Goal: Information Seeking & Learning: Learn about a topic

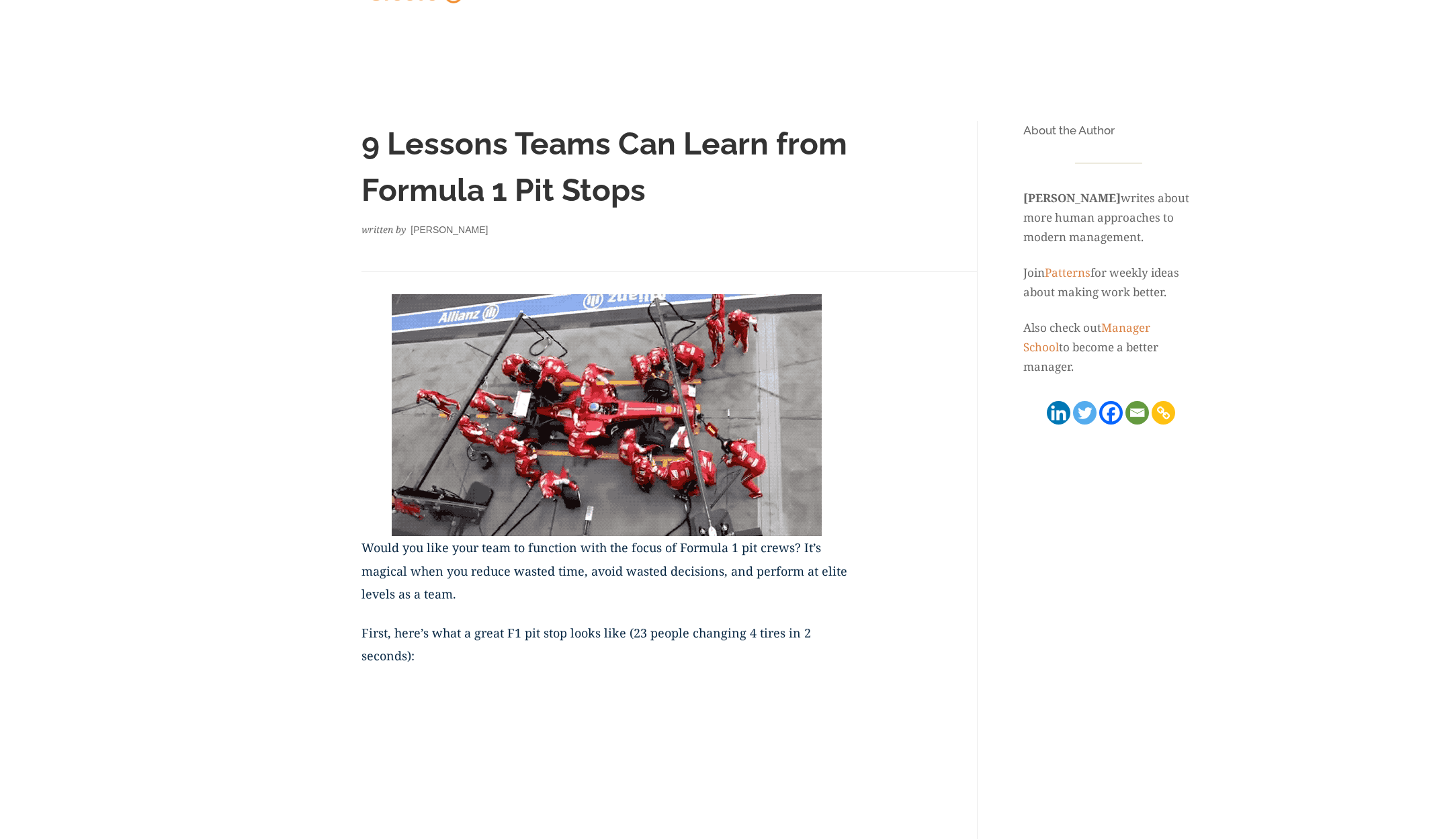
scroll to position [202, 0]
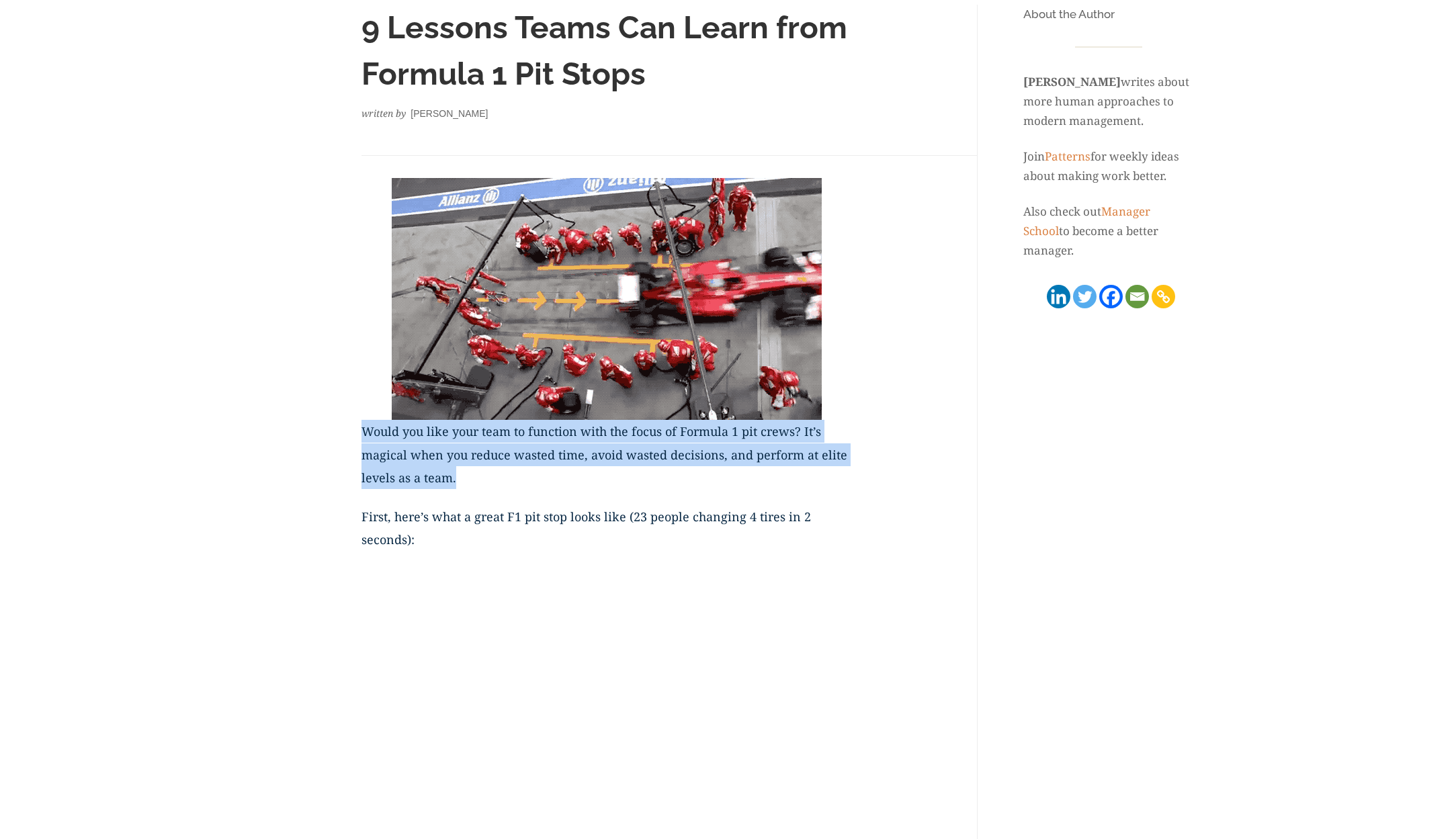
drag, startPoint x: 361, startPoint y: 431, endPoint x: 479, endPoint y: 480, distance: 127.8
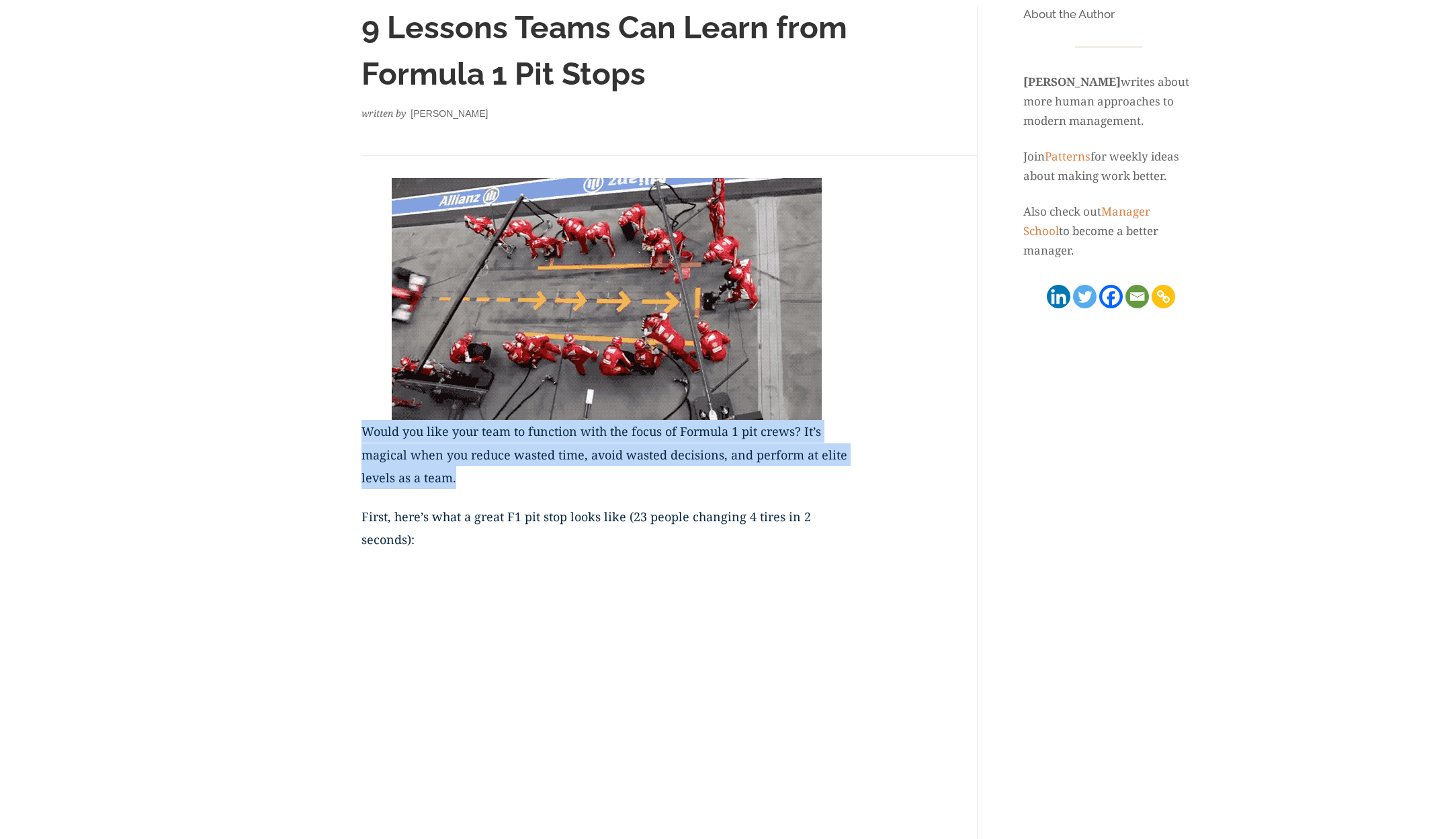
click at [479, 480] on p "Would you like your team to function with the focus of Formula 1 pit crews? It’…" at bounding box center [606, 463] width 491 height 86
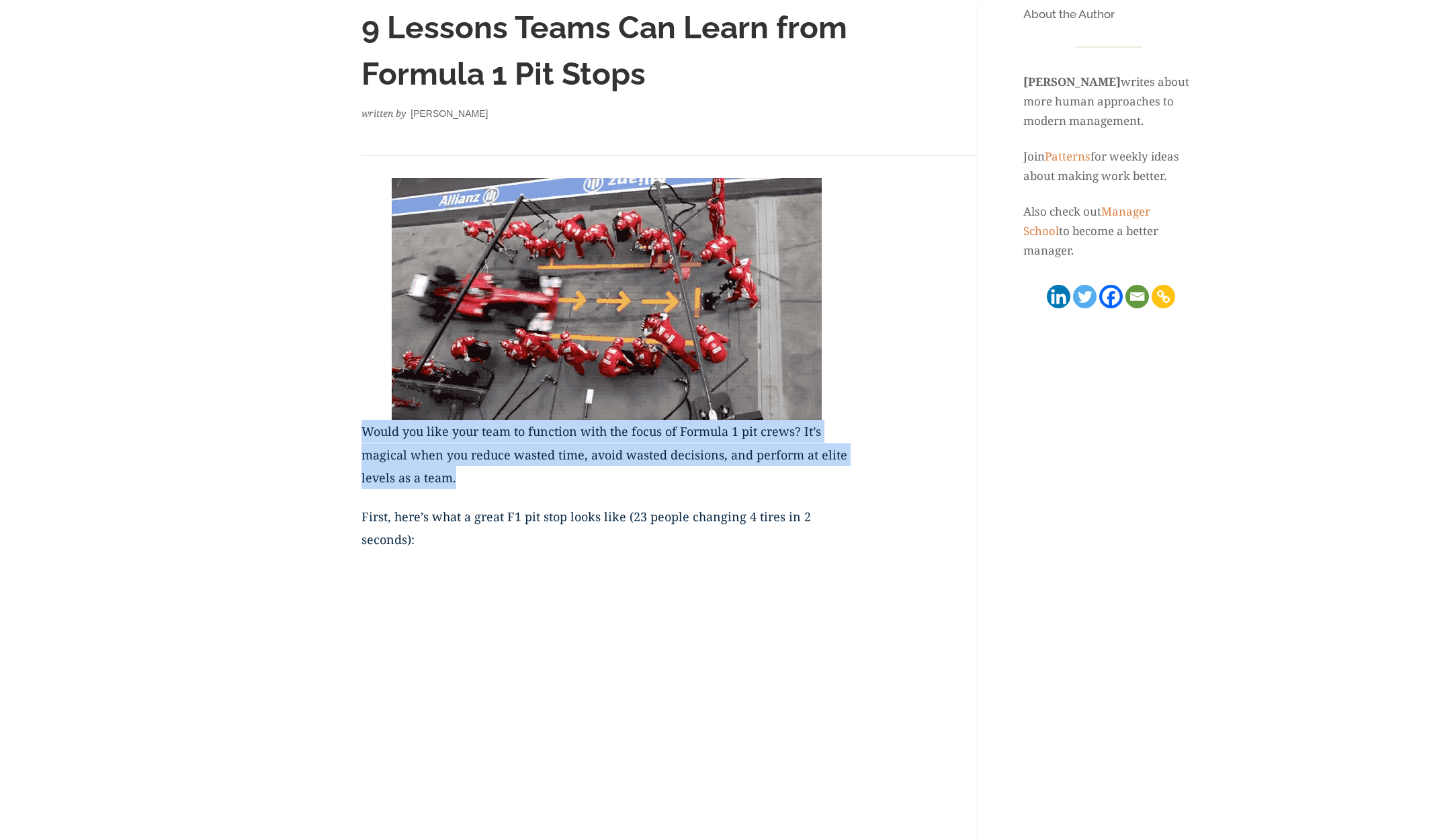
copy p "Would you like your team to function with the focus of Formula 1 pit crews? It’…"
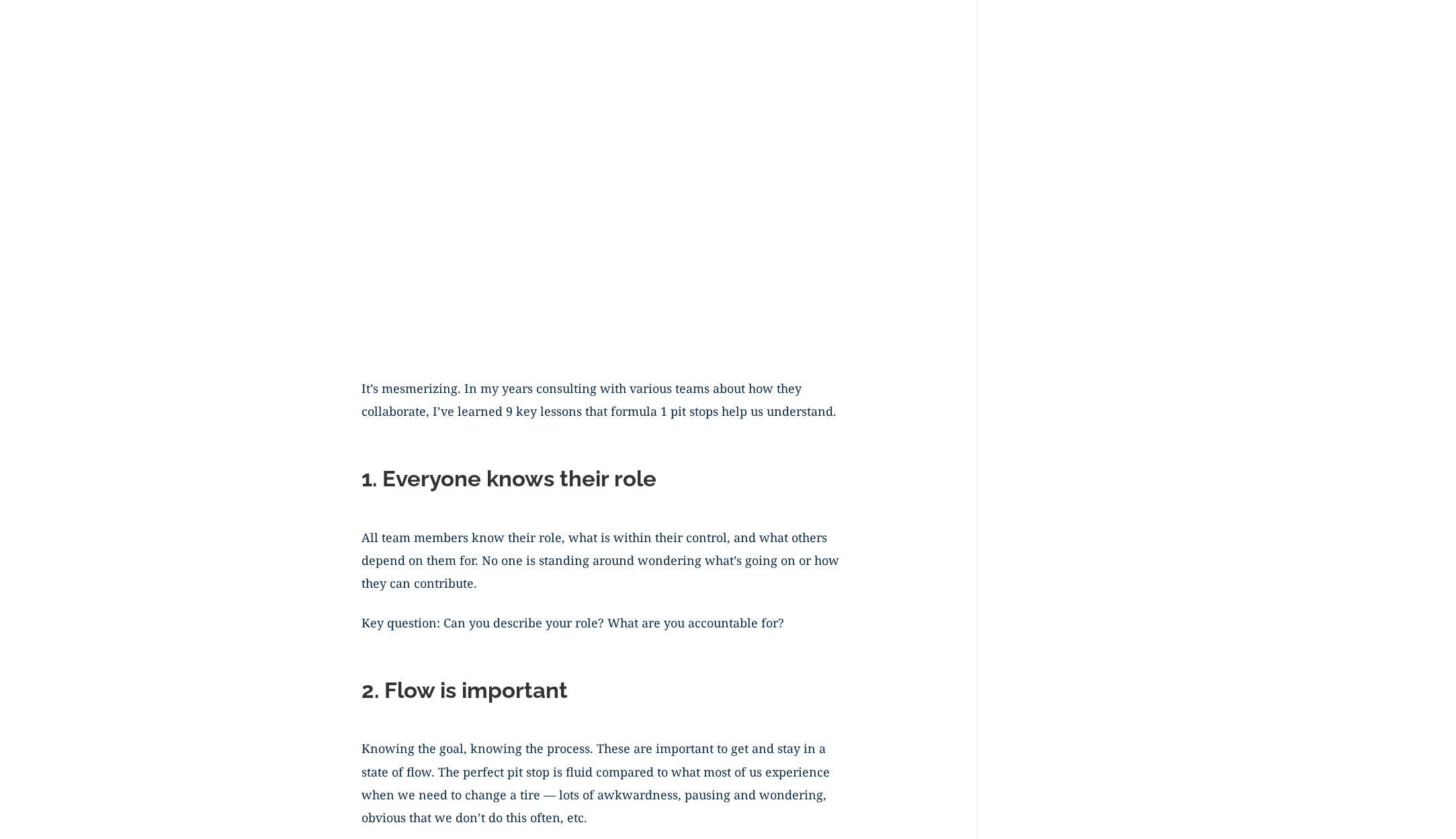
scroll to position [800, 0]
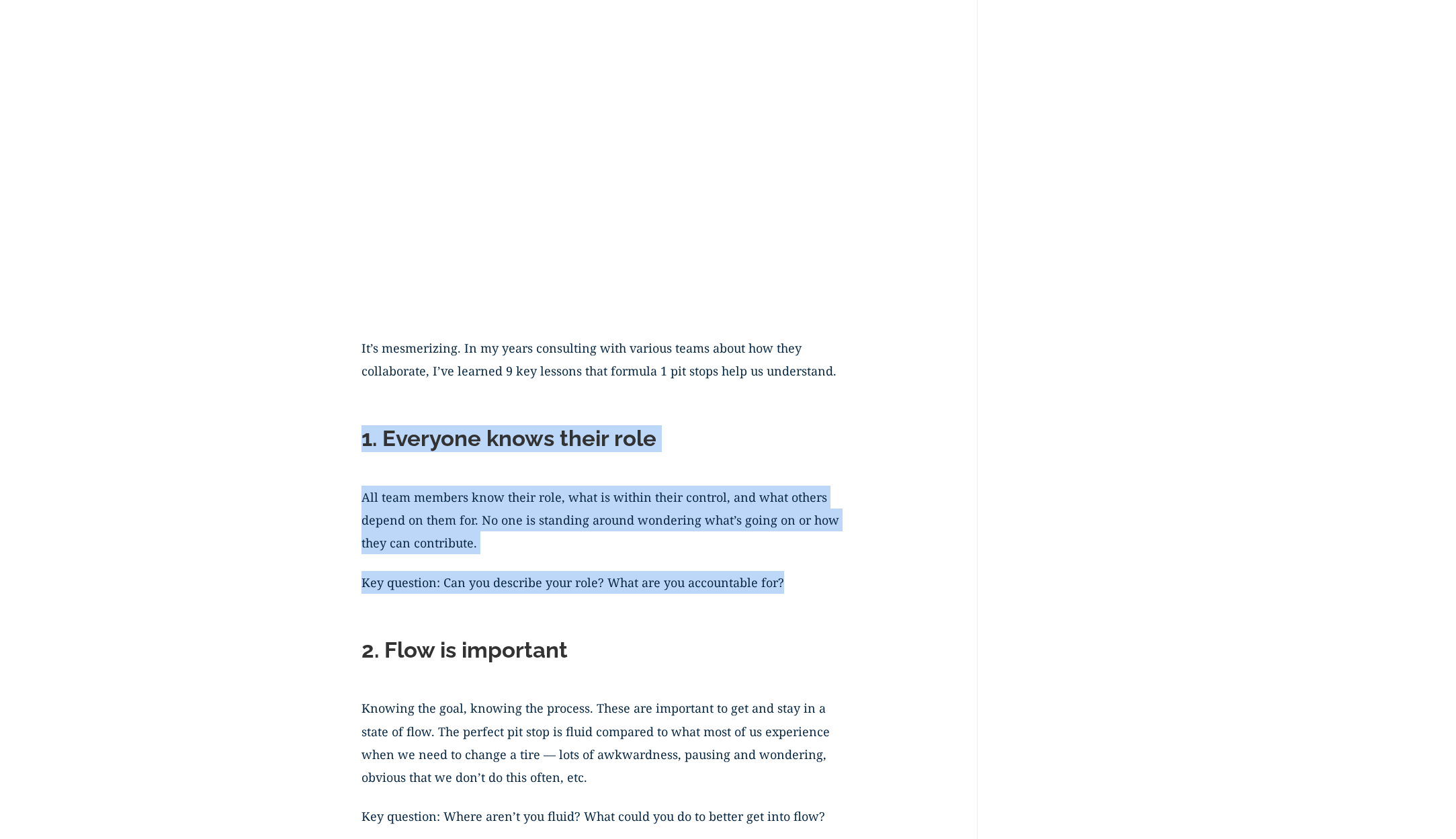
drag, startPoint x: 362, startPoint y: 438, endPoint x: 792, endPoint y: 583, distance: 453.8
copy div "1. Everyone knows their role All team members know their role, what is within t…"
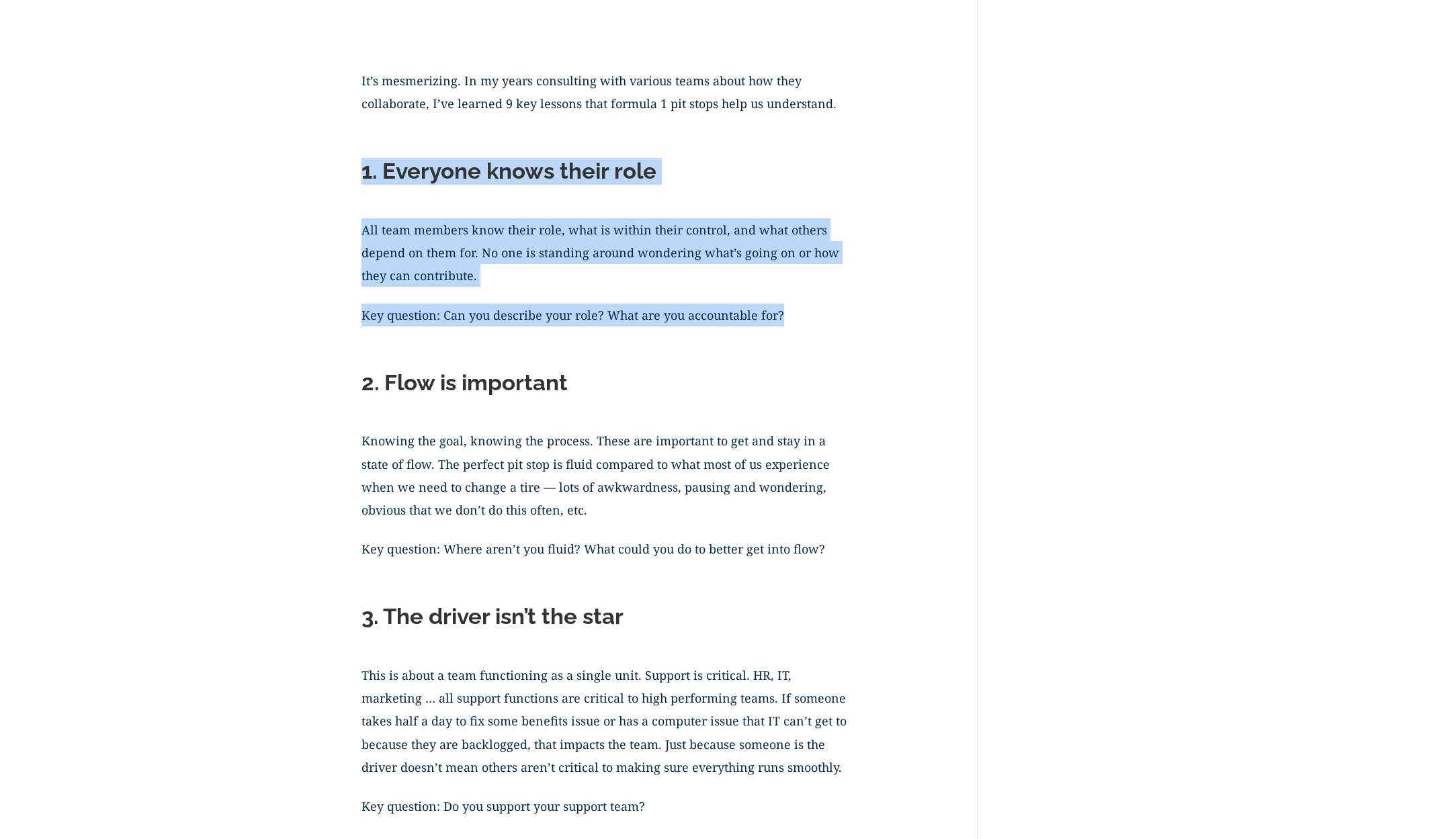
scroll to position [1172, 0]
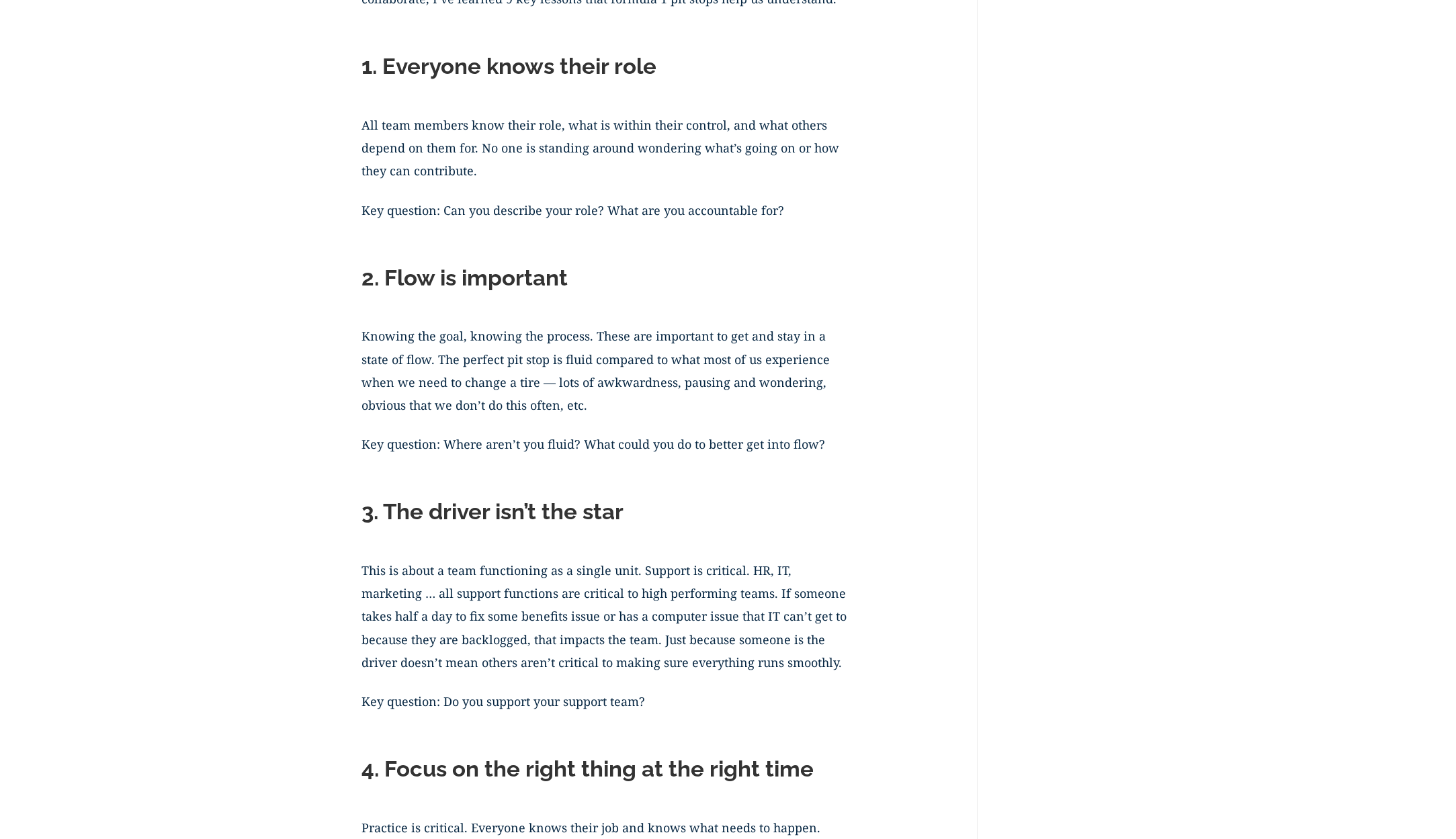
click at [368, 268] on h2 "2. Flow is important" at bounding box center [606, 281] width 491 height 33
click at [363, 273] on h2 "2. Flow is important" at bounding box center [606, 281] width 491 height 33
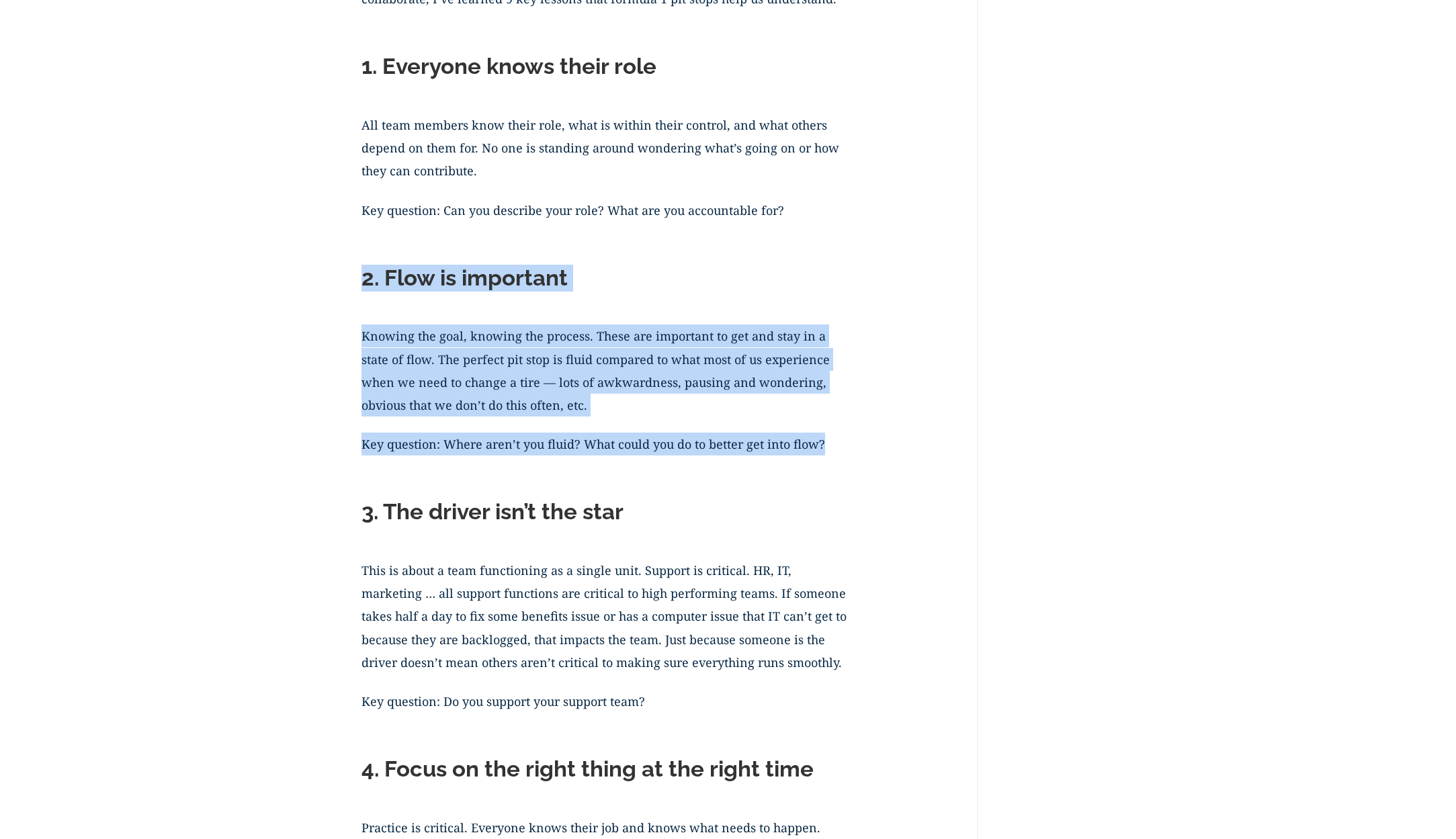
drag, startPoint x: 364, startPoint y: 276, endPoint x: 831, endPoint y: 448, distance: 497.7
copy div "2. Flow is important Knowing the goal, knowing the process. These are important…"
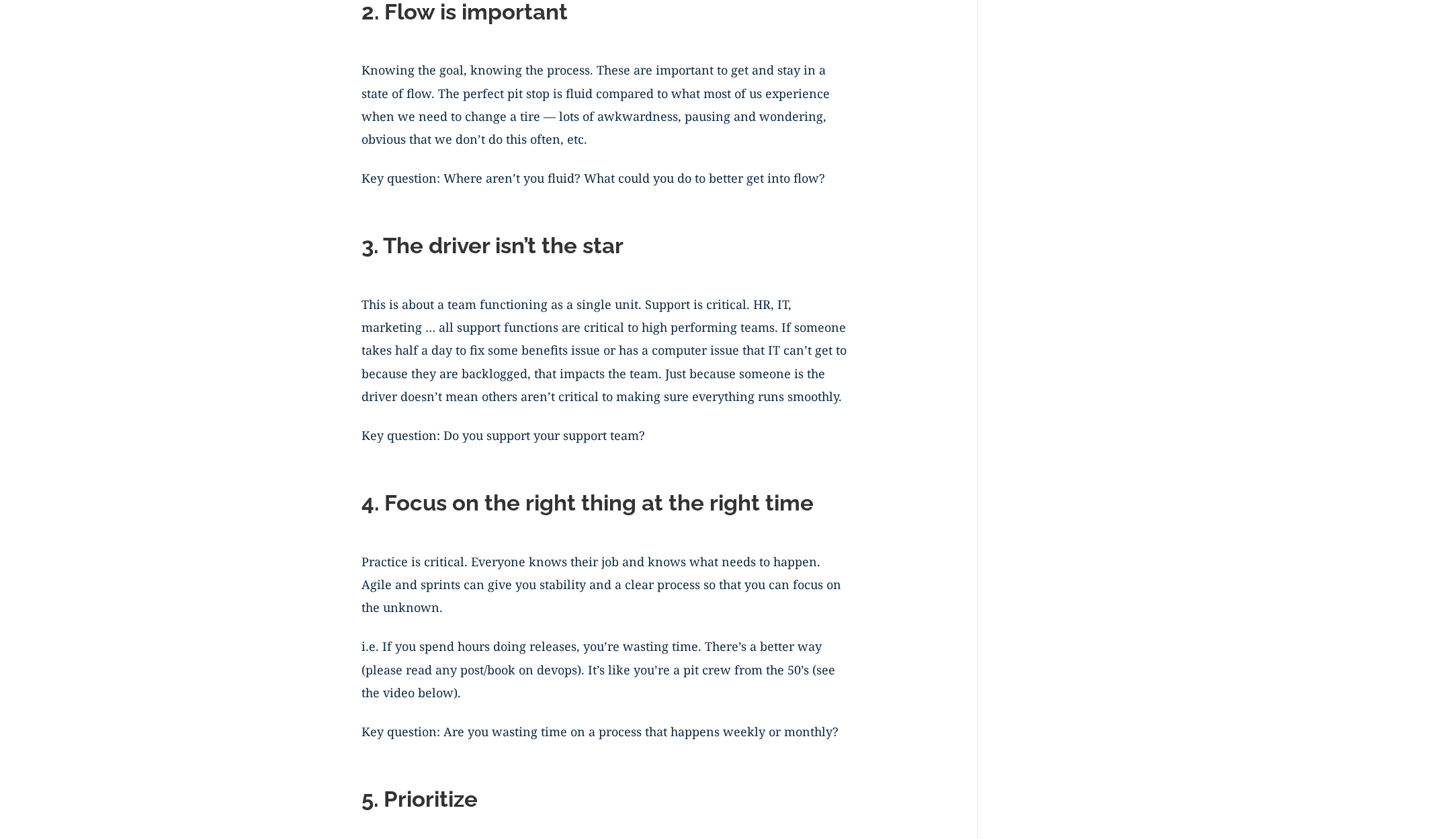
click at [366, 246] on h2 "3. The driver isn’t the star" at bounding box center [606, 249] width 491 height 33
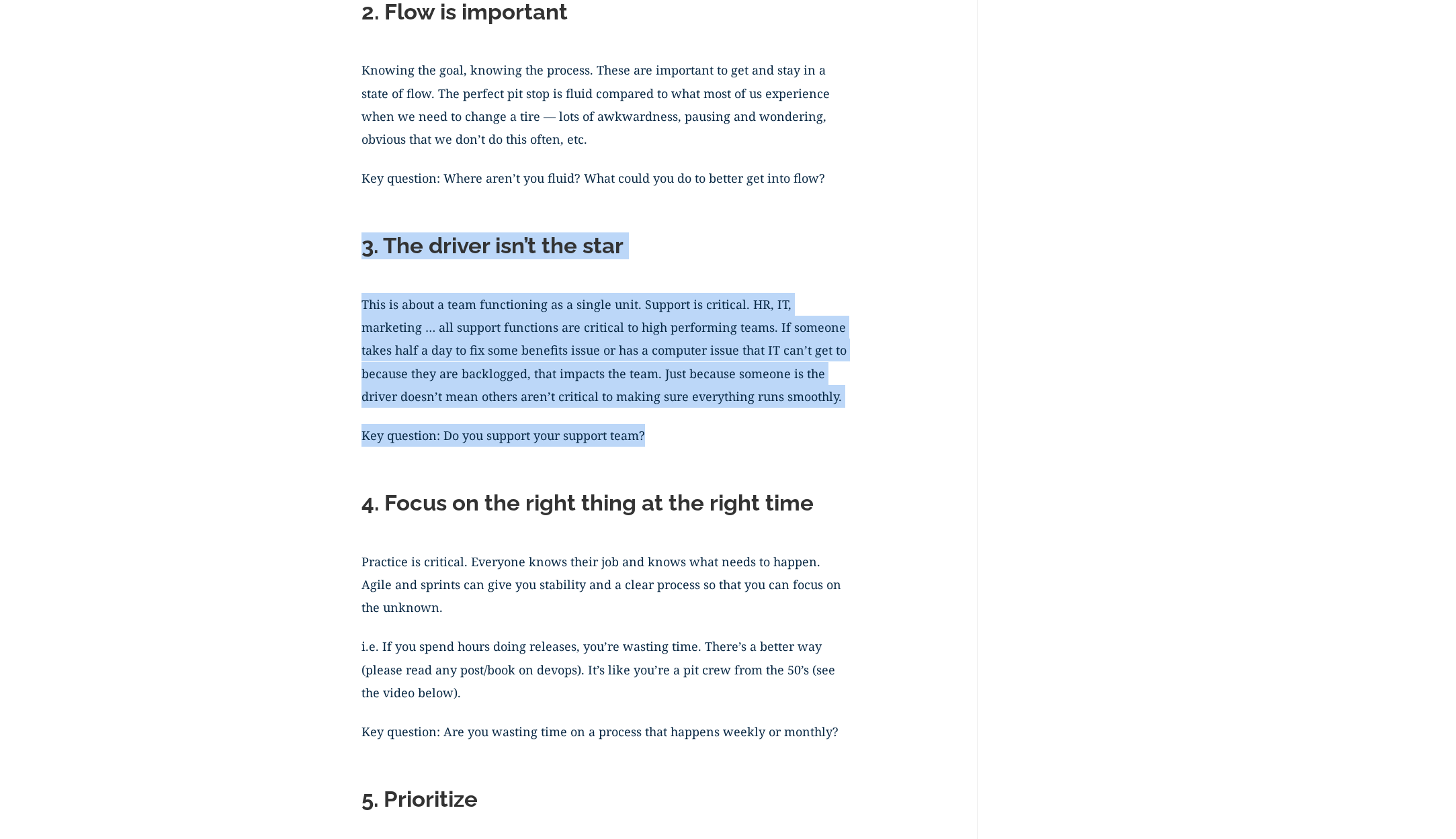
drag, startPoint x: 361, startPoint y: 243, endPoint x: 680, endPoint y: 452, distance: 381.4
copy div "3. The driver isn’t the star This is about a team functioning as a single unit.…"
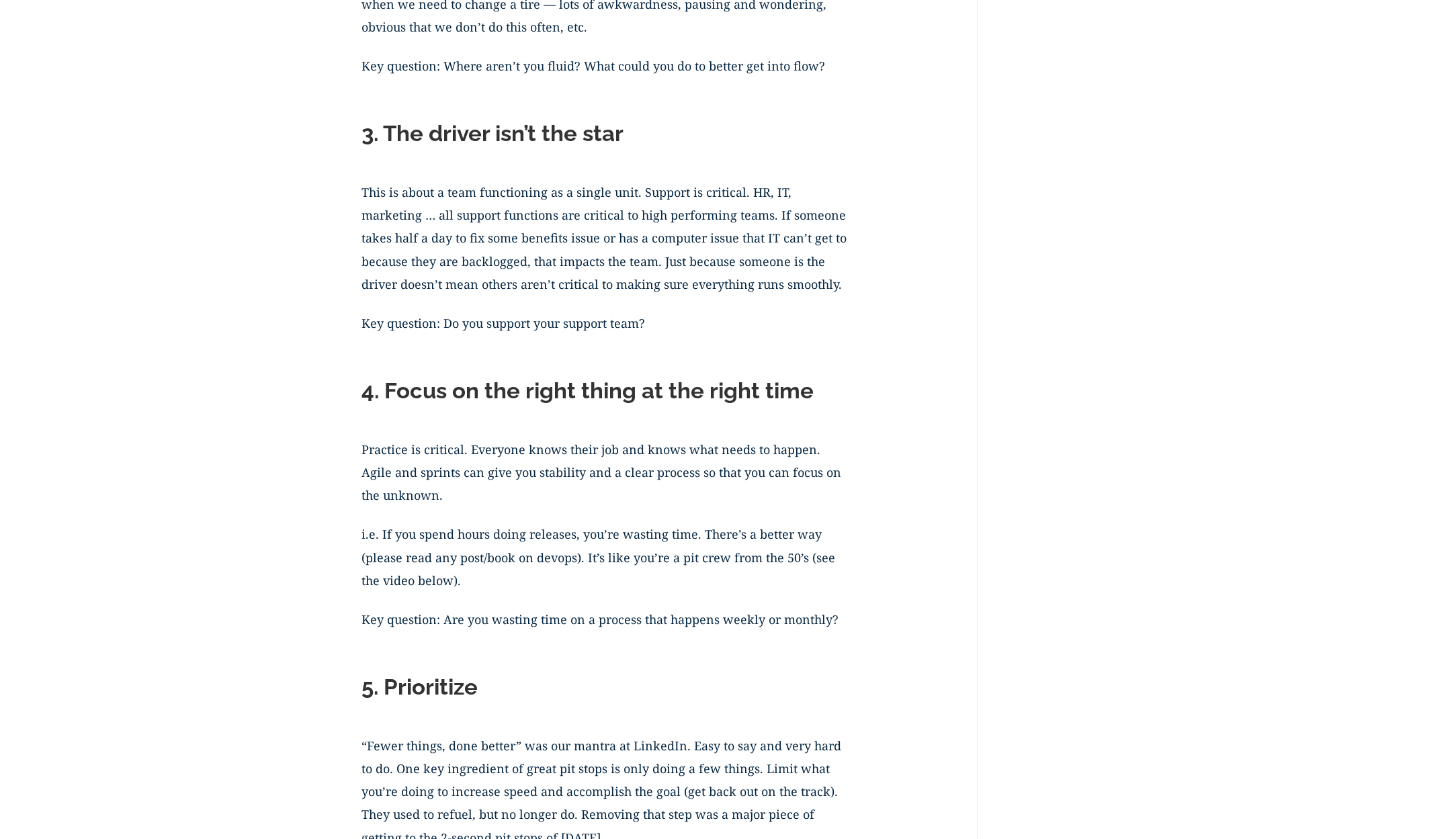
click at [394, 392] on h2 "4. Focus on the right thing at the right time" at bounding box center [606, 394] width 491 height 33
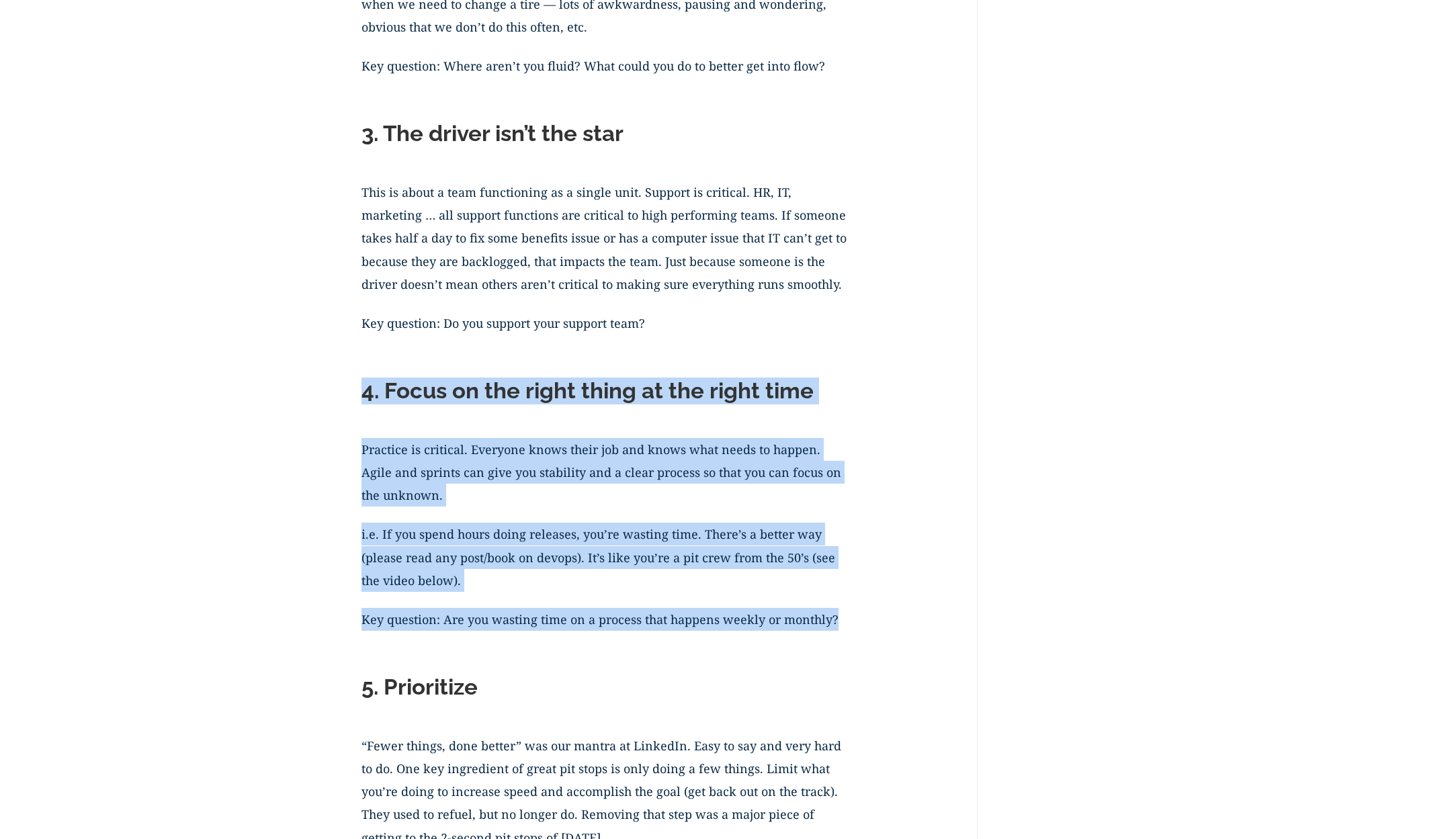
drag, startPoint x: 362, startPoint y: 388, endPoint x: 837, endPoint y: 623, distance: 530.0
copy div "4. Focus on the right thing at the right time Practice is critical. Everyone kn…"
click at [607, 572] on p "i.e. If you spend hours doing releases, you’re wasting time. There’s a better w…" at bounding box center [606, 566] width 491 height 86
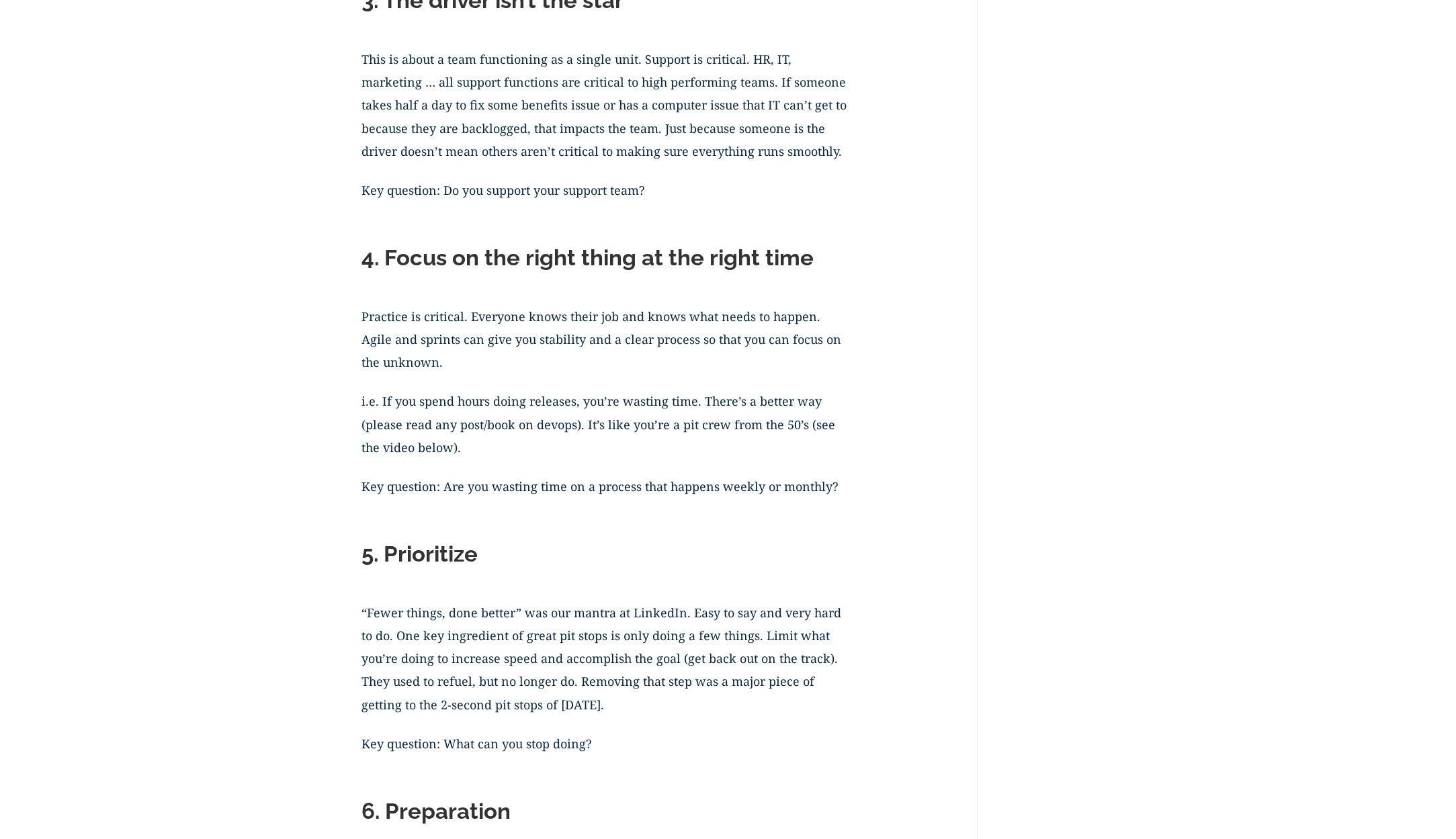
scroll to position [1775, 0]
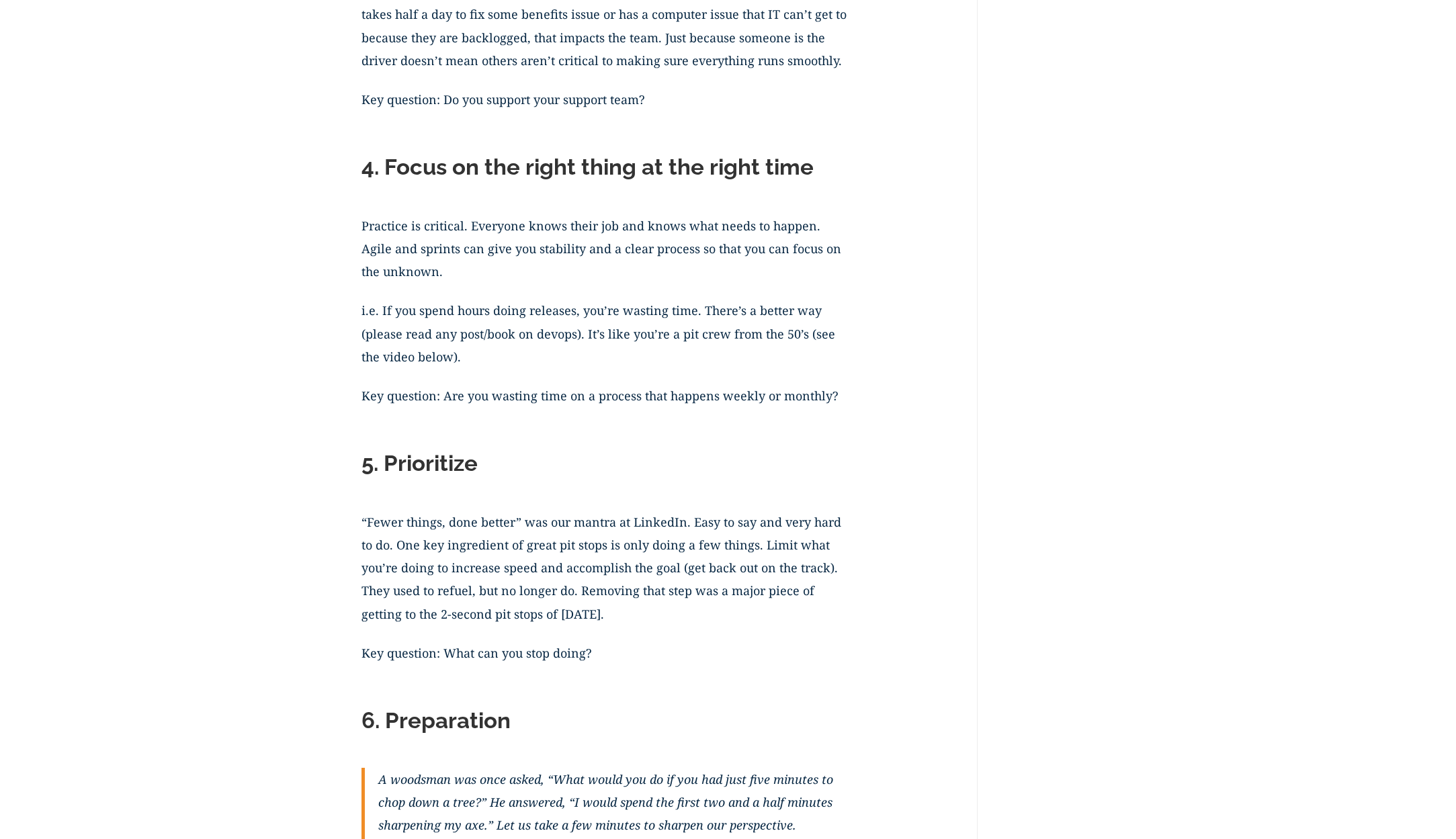
click at [364, 459] on h2 "5. Prioritize" at bounding box center [606, 467] width 491 height 33
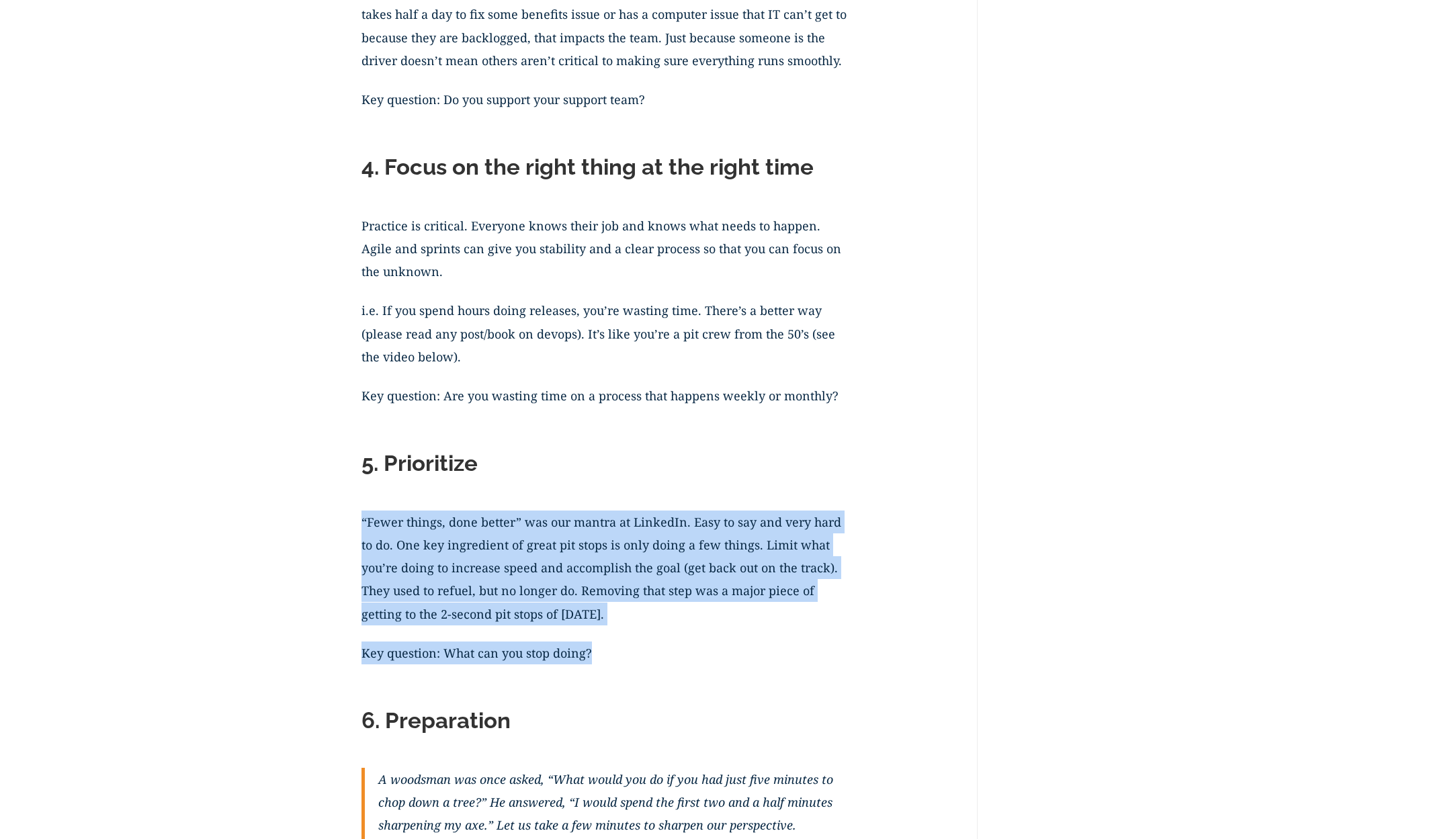
drag, startPoint x: 363, startPoint y: 515, endPoint x: 626, endPoint y: 660, distance: 300.3
copy div "“Fewer things, done better” was our mantra at LinkedIn. Easy to say and very ha…"
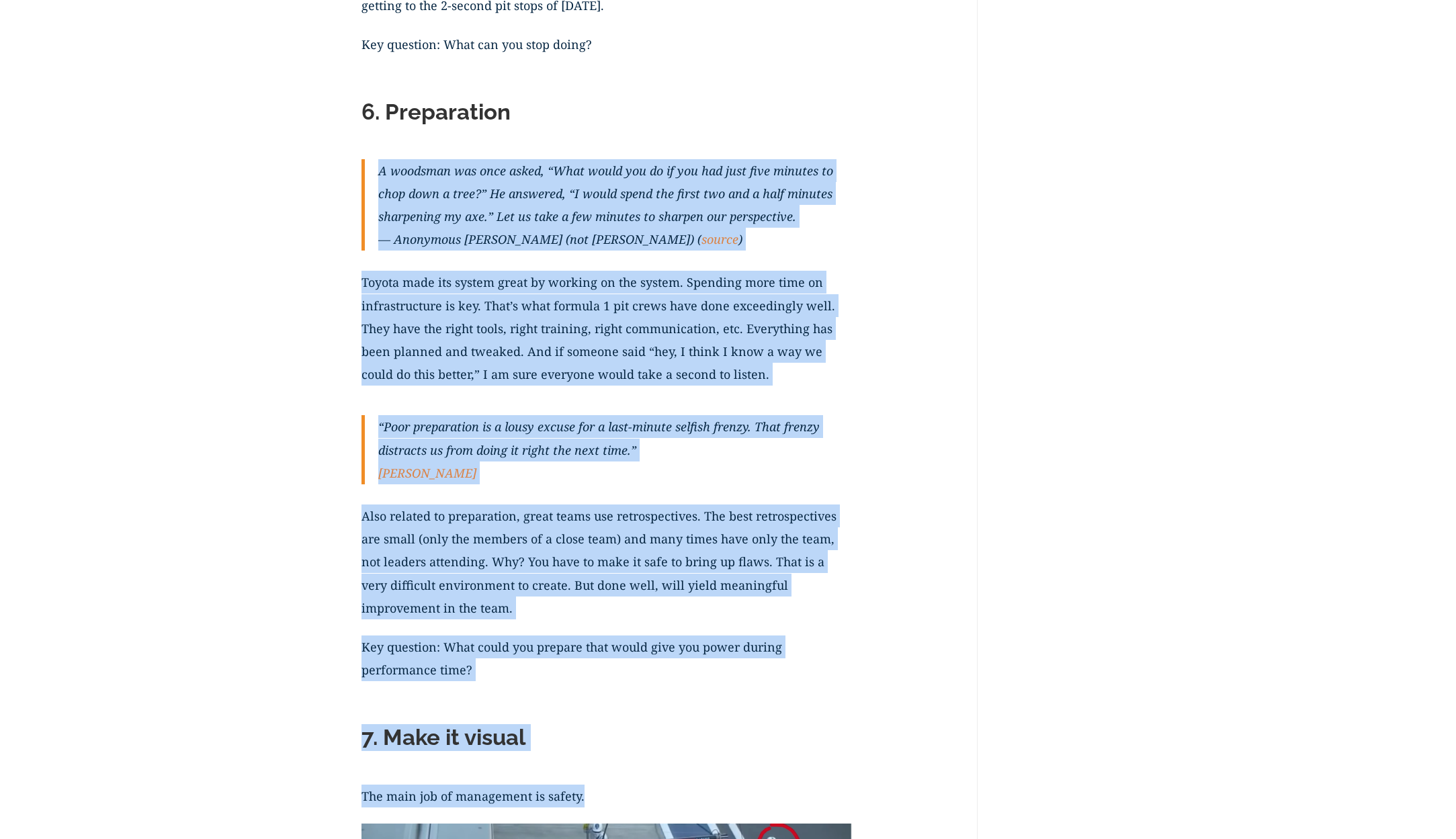
scroll to position [2380, 0]
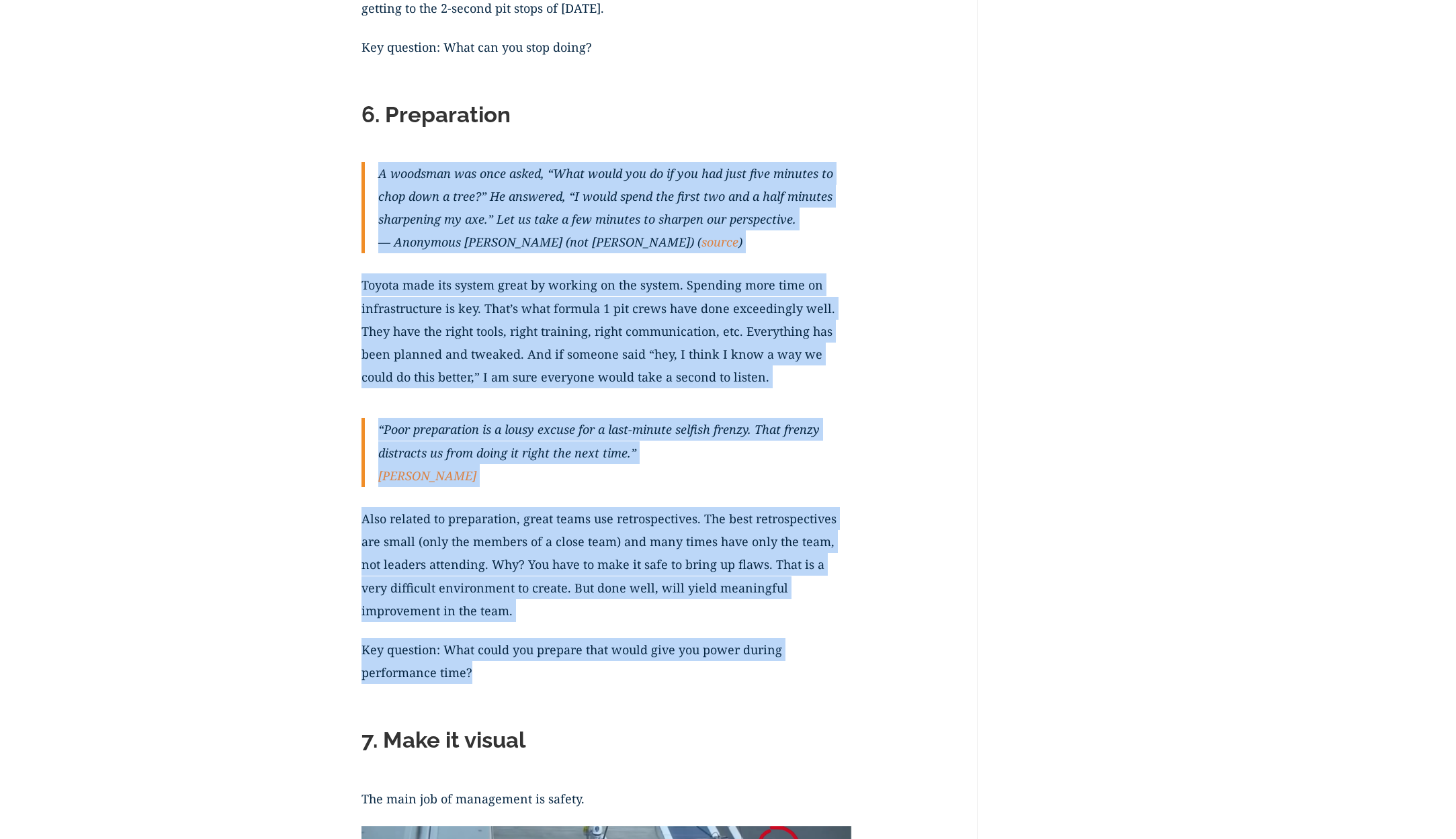
drag, startPoint x: 380, startPoint y: 335, endPoint x: 529, endPoint y: 677, distance: 373.0
click at [529, 677] on div "Would you like your team to function with the focus of Formula 1 pit crews? It’…" at bounding box center [606, 830] width 491 height 5662
copy div "L ipsumdol sit amet conse, “Adip elits doe te in utl etd magn aliq enimadm ve q…"
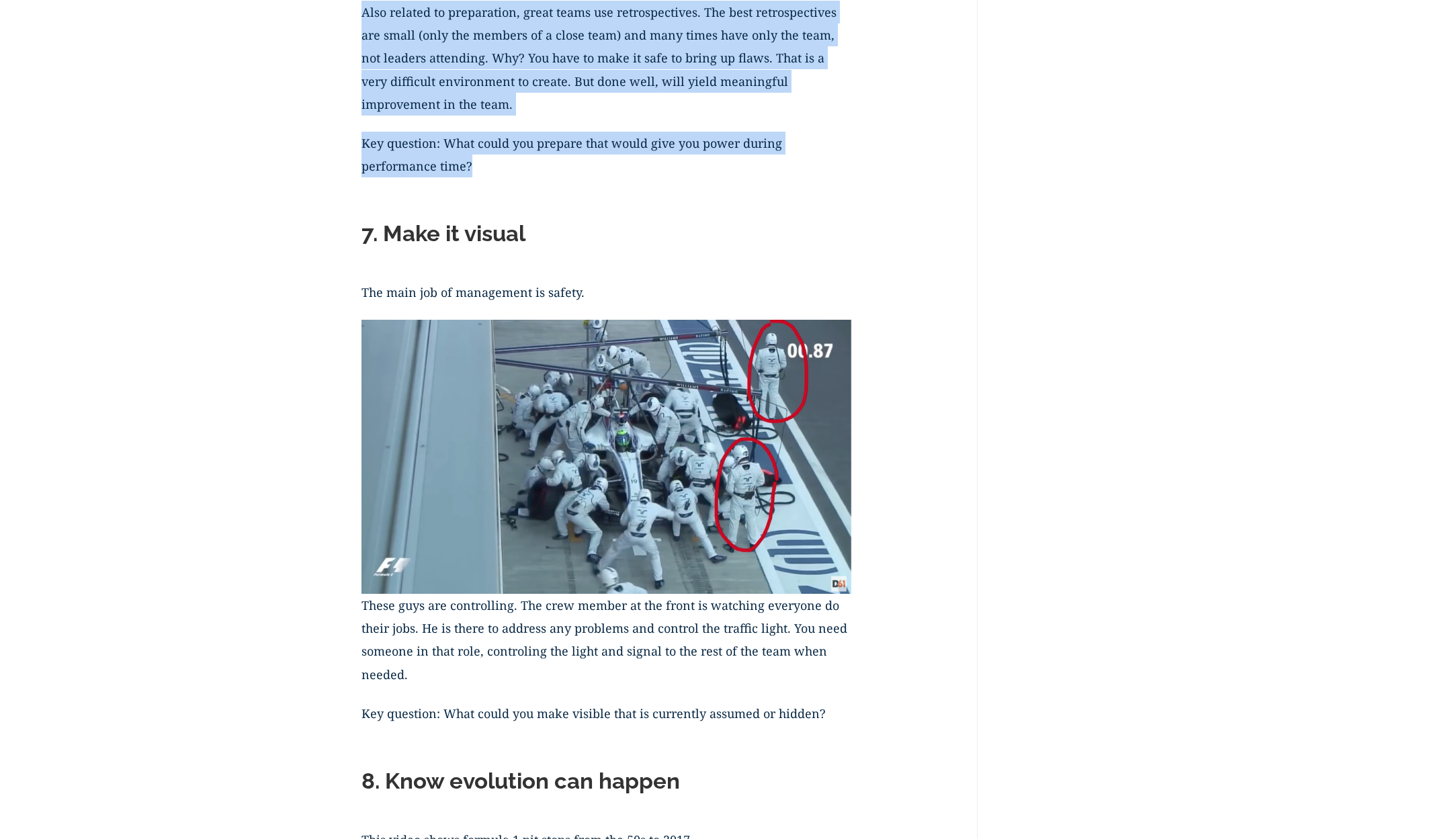
scroll to position [2905, 0]
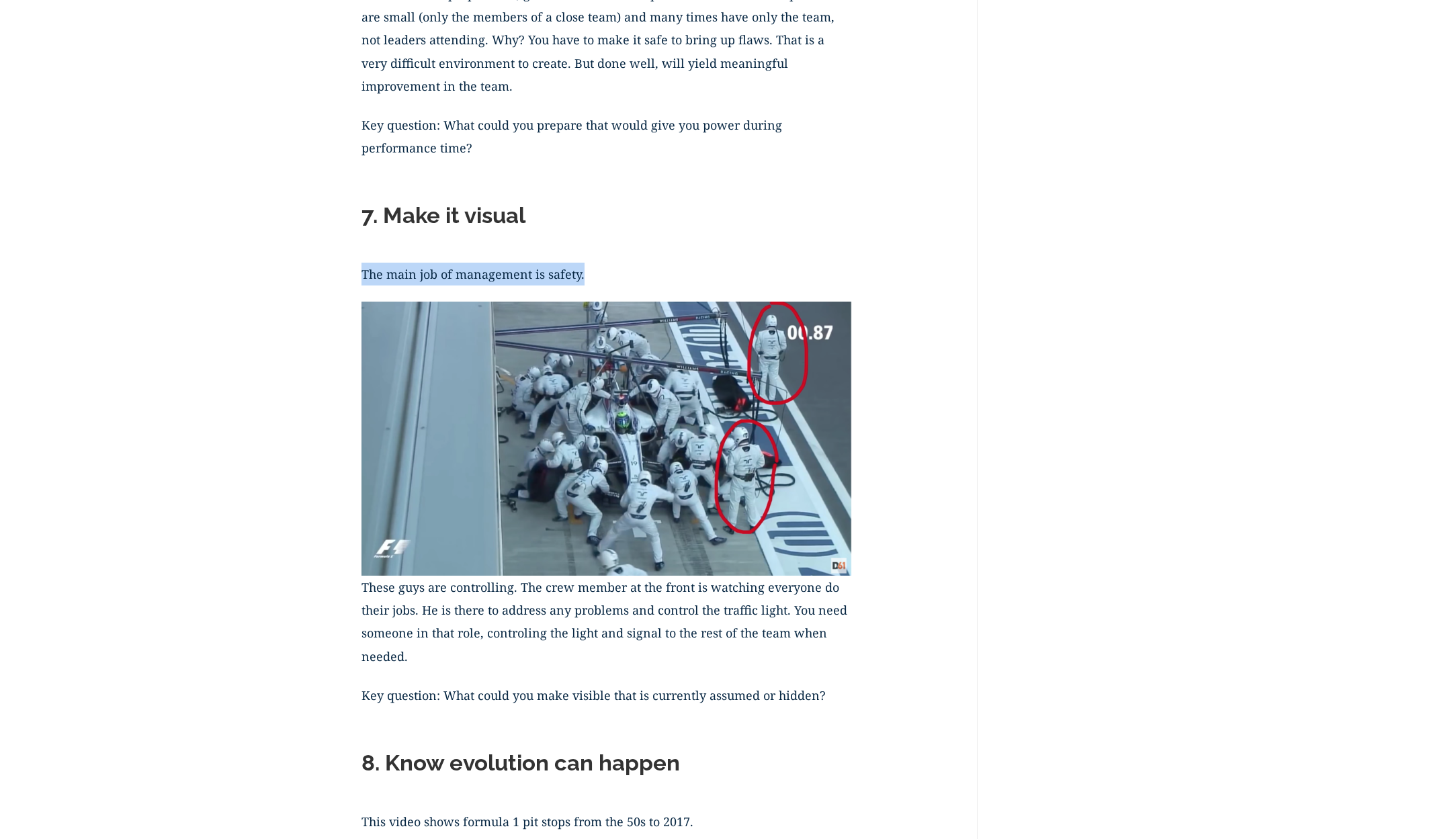
drag, startPoint x: 364, startPoint y: 258, endPoint x: 609, endPoint y: 260, distance: 245.0
click at [609, 263] on p "The main job of management is safety." at bounding box center [606, 282] width 491 height 39
click at [480, 637] on p "These guys are controlling. The crew member at the front is watching everyone d…" at bounding box center [606, 630] width 491 height 108
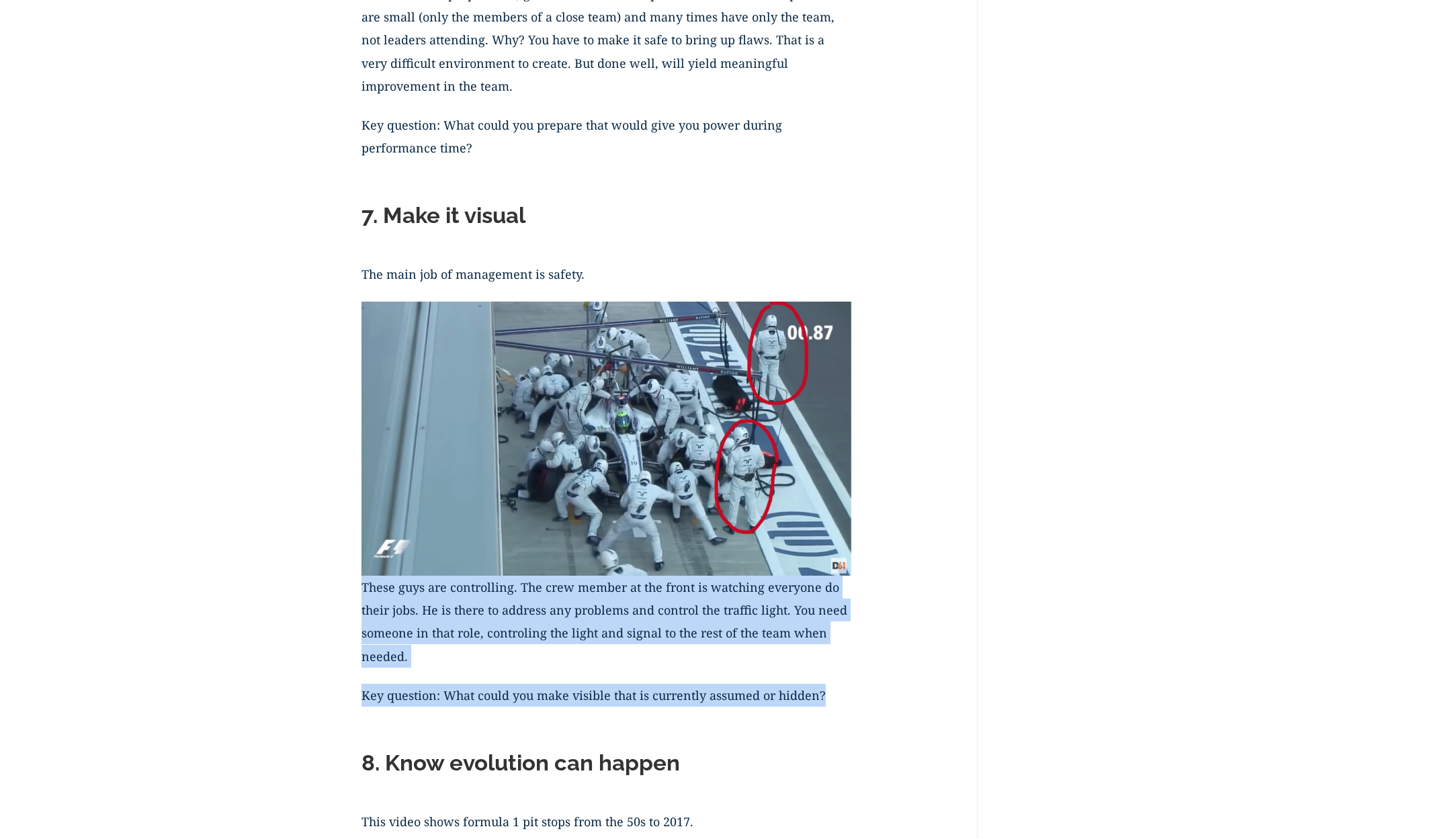
drag, startPoint x: 362, startPoint y: 576, endPoint x: 829, endPoint y: 685, distance: 479.6
click at [829, 685] on div "Would you like your team to function with the focus of Formula 1 pit crews? It’…" at bounding box center [606, 305] width 491 height 5662
copy div "These guys are controlling. The crew member at the front is watching everyone d…"
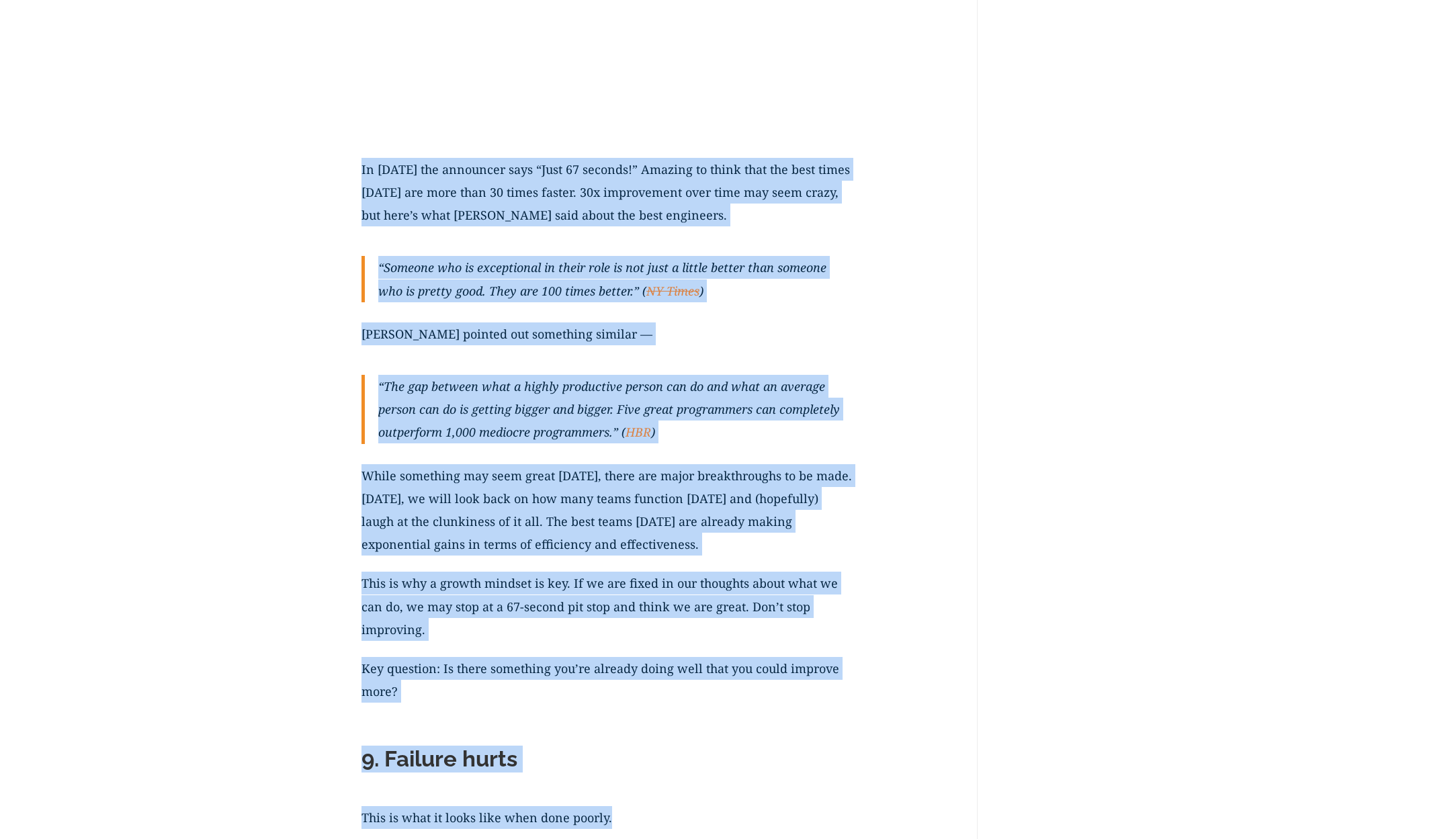
scroll to position [3969, 0]
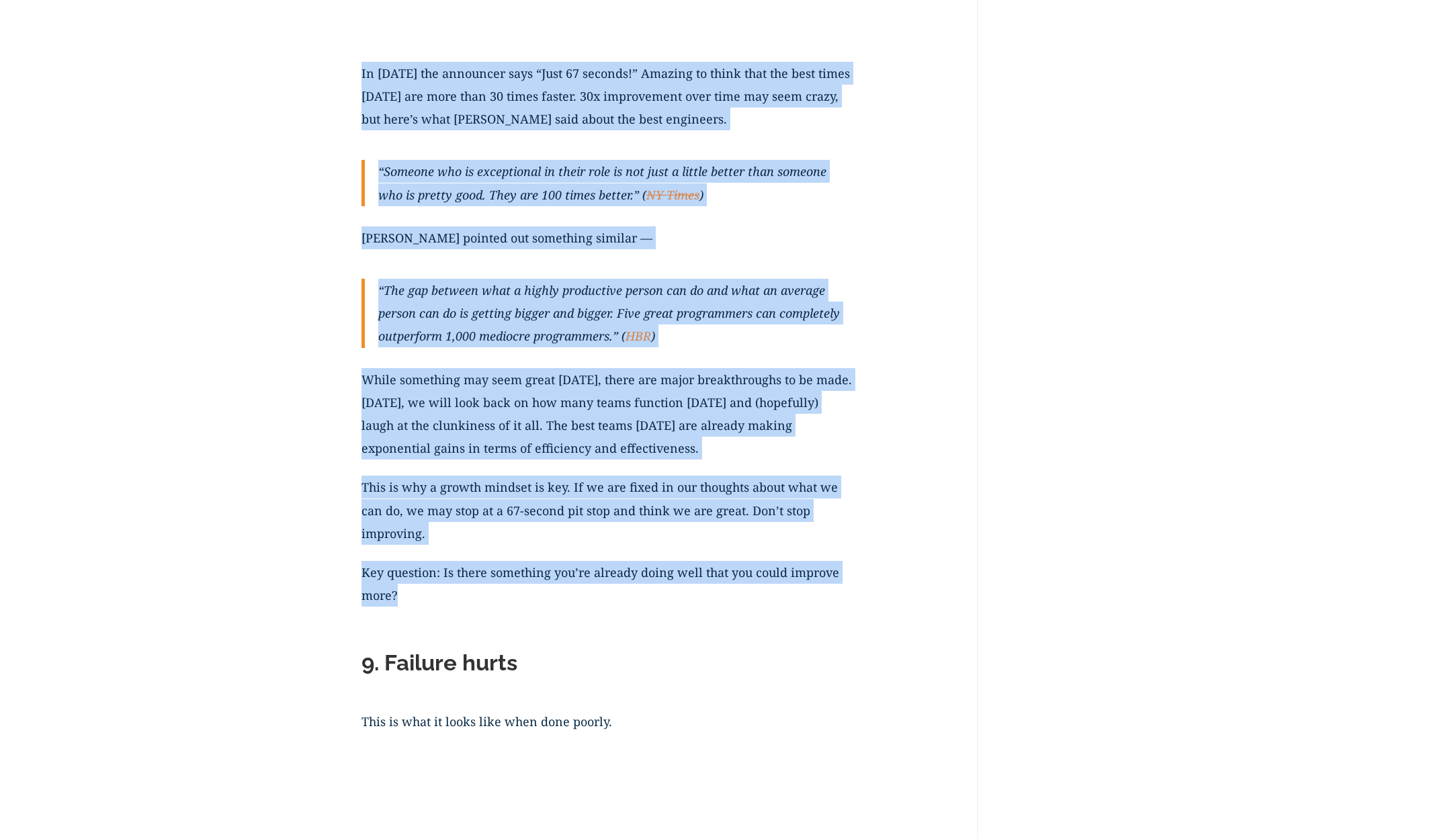
drag, startPoint x: 361, startPoint y: 328, endPoint x: 418, endPoint y: 577, distance: 255.4
copy div "Lo 4052 ips dolorsita cons “Adip 42 elitsed!” Doeiusm te incid utla etd magn al…"
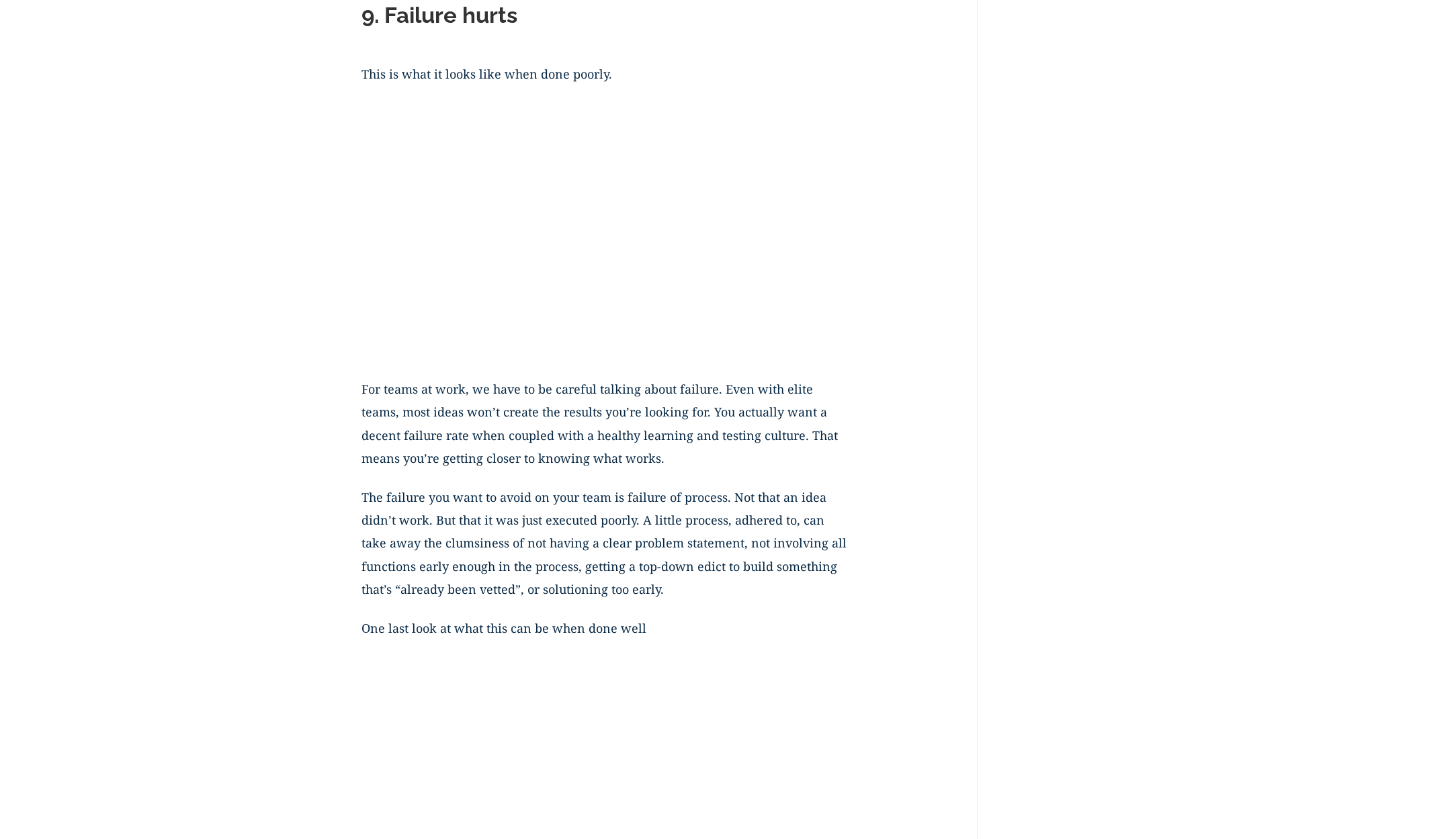
scroll to position [4686, 0]
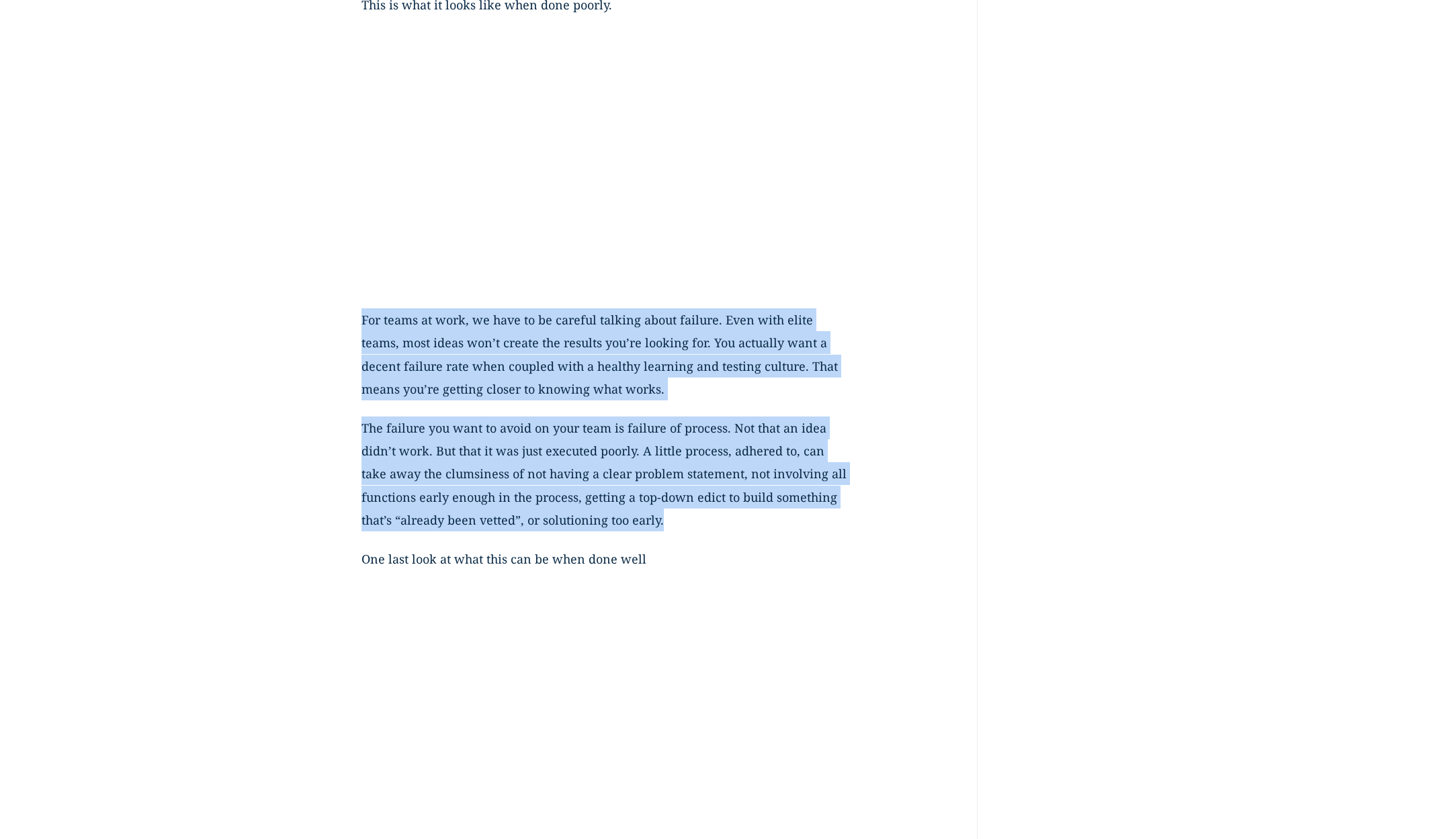
drag, startPoint x: 363, startPoint y: 303, endPoint x: 671, endPoint y: 499, distance: 365.1
copy div "For teams at work, we have to be careful talking about failure. Even with elite…"
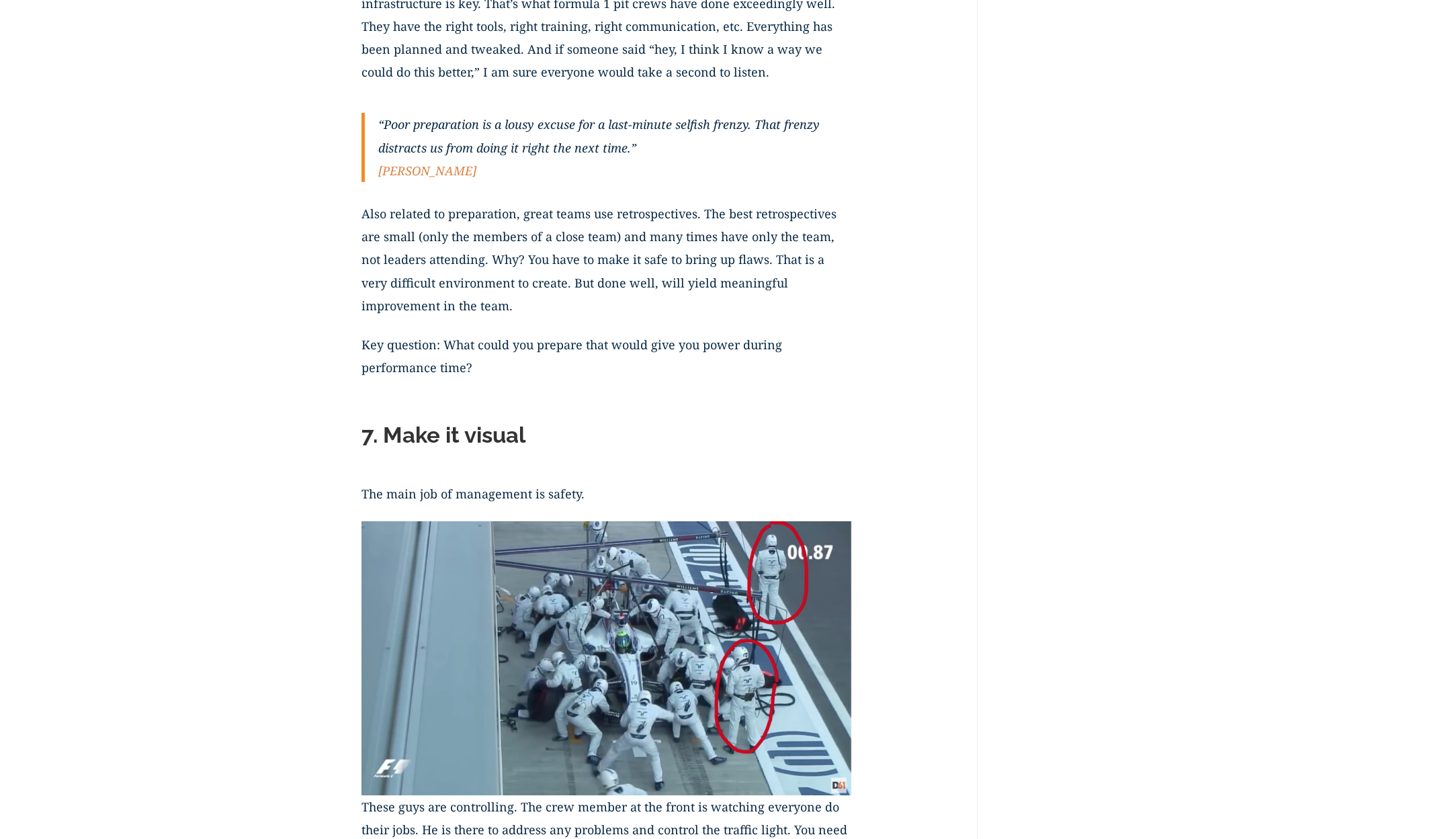
scroll to position [1781, 0]
